Goal: Transaction & Acquisition: Purchase product/service

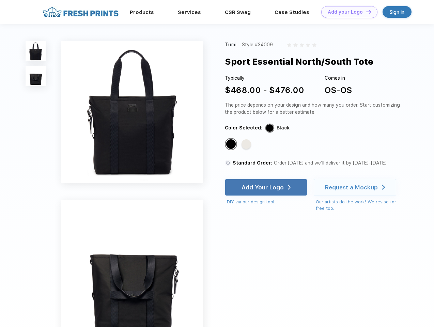
click at [347, 12] on link "Add your Logo Design Tool" at bounding box center [349, 12] width 56 height 12
click at [0, 0] on div "Design Tool" at bounding box center [0, 0] width 0 height 0
click at [366, 12] on link "Add your Logo Design Tool" at bounding box center [349, 12] width 56 height 12
click at [36, 51] on img at bounding box center [36, 51] width 20 height 20
click at [36, 76] on img at bounding box center [36, 76] width 20 height 20
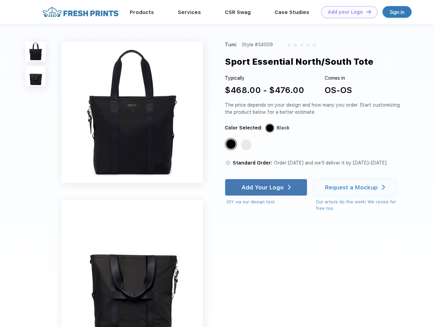
click at [232, 144] on div "Standard Color" at bounding box center [231, 144] width 10 height 10
click at [247, 144] on div "Standard Color" at bounding box center [247, 144] width 10 height 10
click at [267, 187] on div "Add Your Logo" at bounding box center [263, 187] width 42 height 7
click at [356, 187] on div "Request a Mockup" at bounding box center [351, 187] width 53 height 7
